Goal: Transaction & Acquisition: Purchase product/service

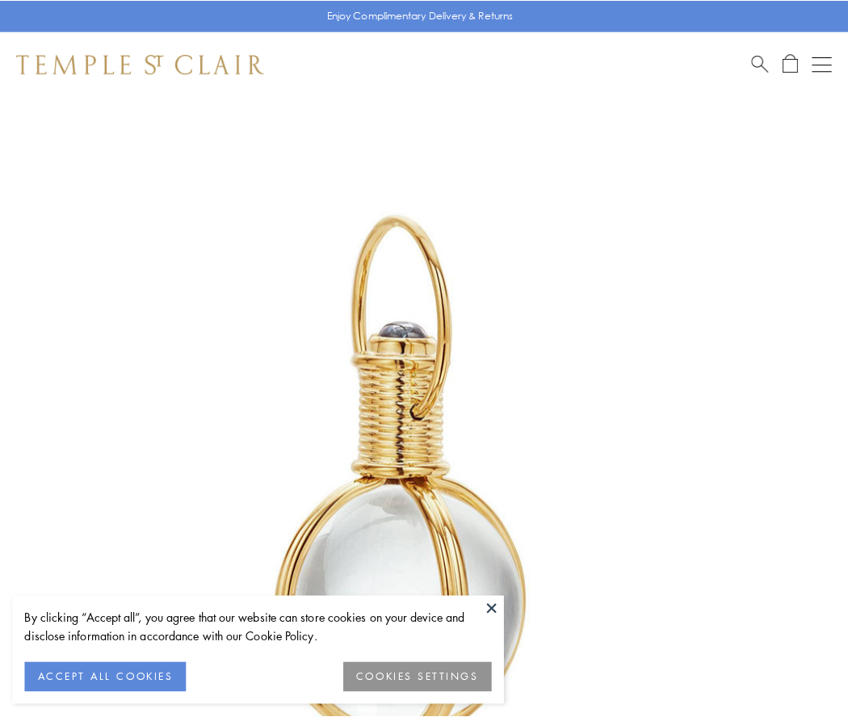
scroll to position [422, 0]
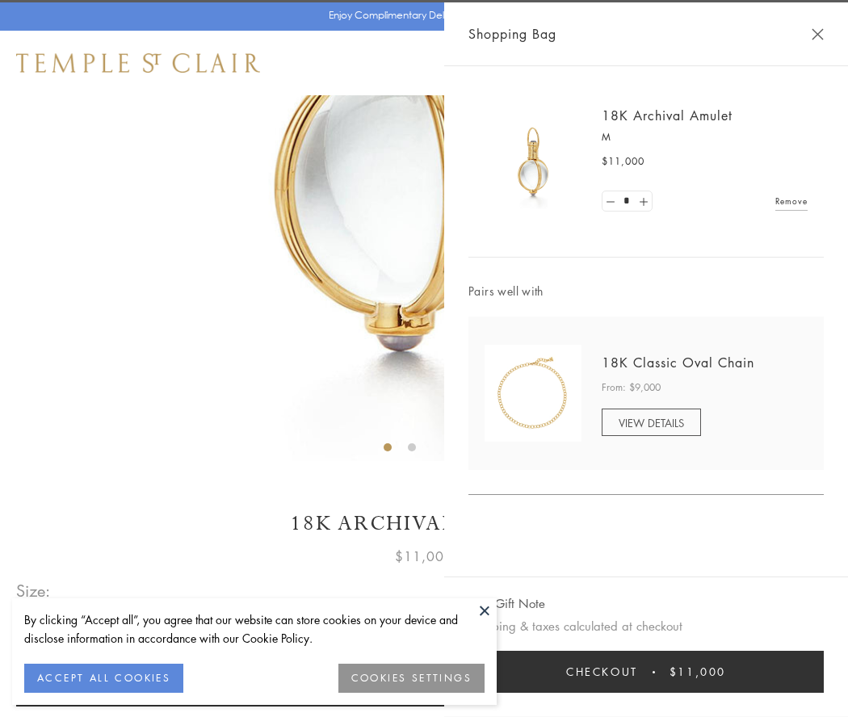
click at [646, 672] on button "Checkout $11,000" at bounding box center [647, 672] width 356 height 42
